Goal: Find specific page/section: Find specific page/section

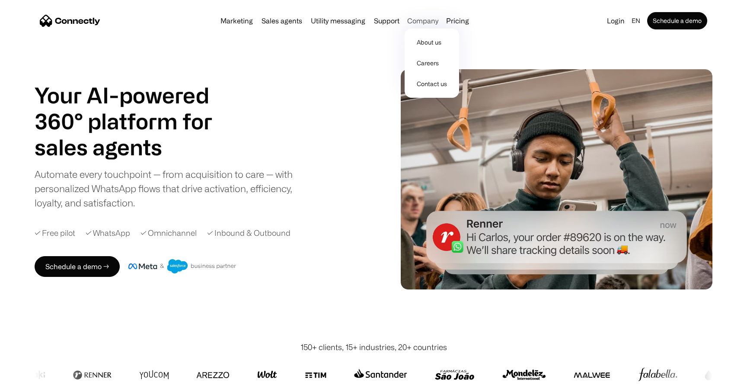
click at [413, 21] on div "Company" at bounding box center [422, 21] width 31 height 12
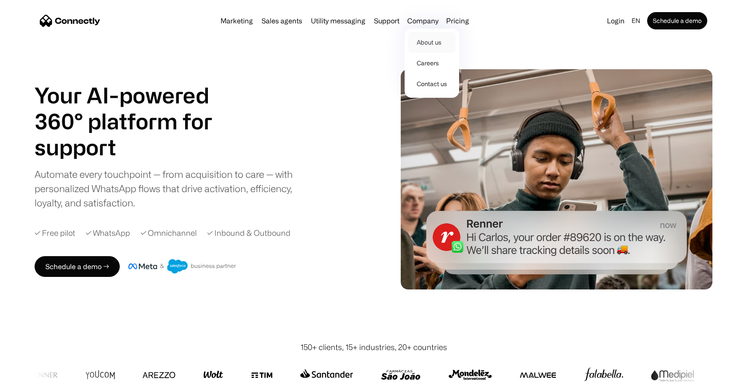
click at [420, 38] on link "About us" at bounding box center [432, 42] width 48 height 21
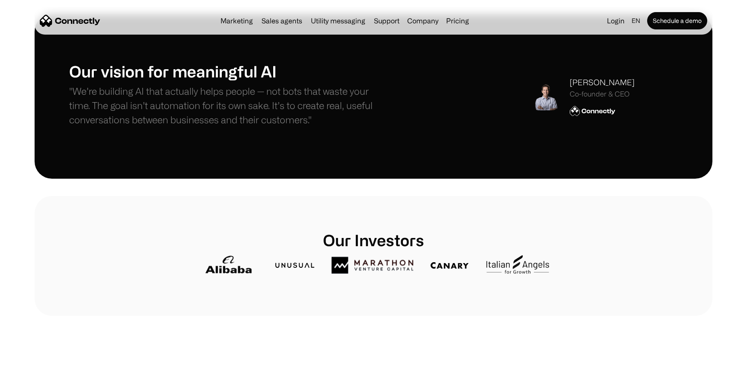
scroll to position [257, 0]
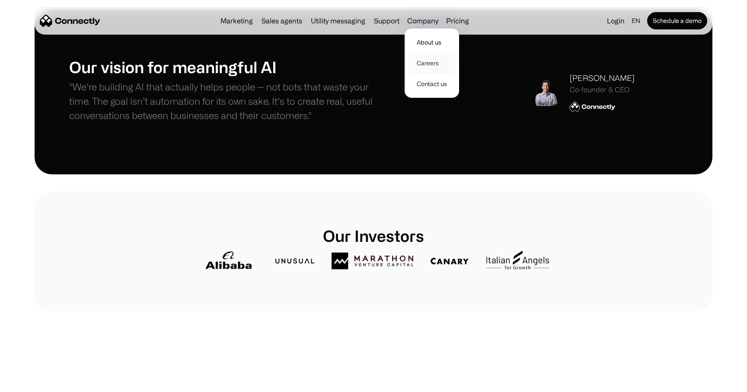
click at [424, 61] on link "Careers" at bounding box center [432, 63] width 48 height 21
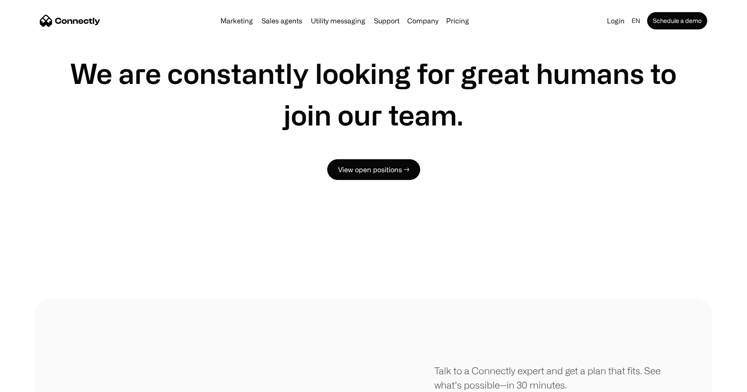
scroll to position [1661, 0]
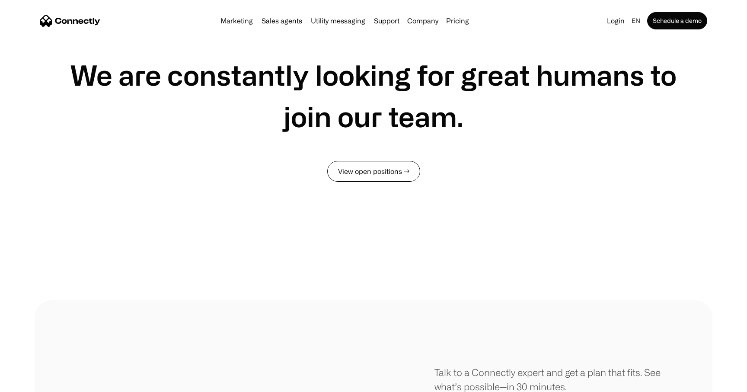
click at [388, 170] on link "View open positions →" at bounding box center [373, 171] width 93 height 21
